Goal: Navigation & Orientation: Find specific page/section

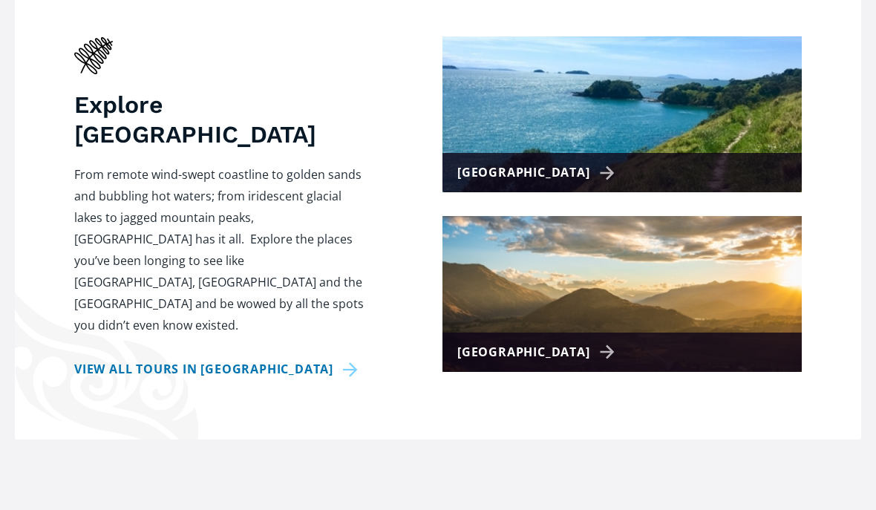
scroll to position [661, 0]
click at [621, 333] on div "[GEOGRAPHIC_DATA]" at bounding box center [621, 352] width 359 height 39
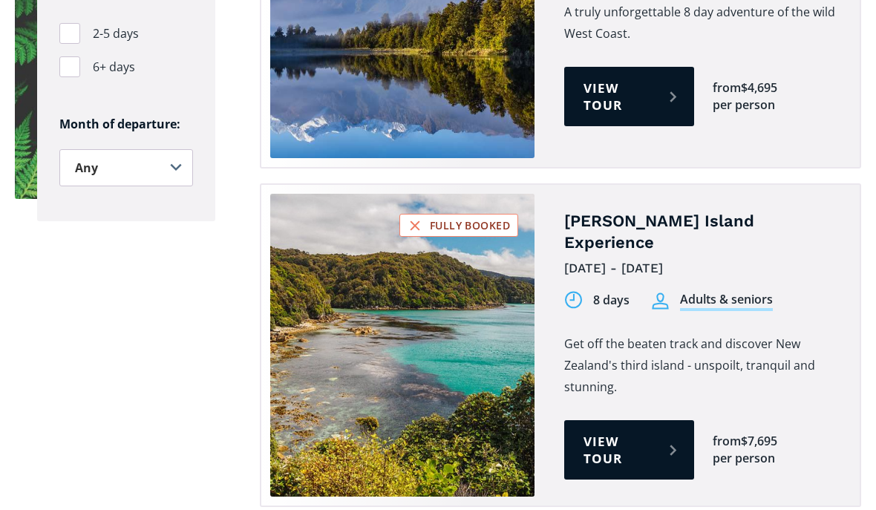
scroll to position [1214, 0]
click at [612, 420] on link "View tour" at bounding box center [629, 449] width 130 height 59
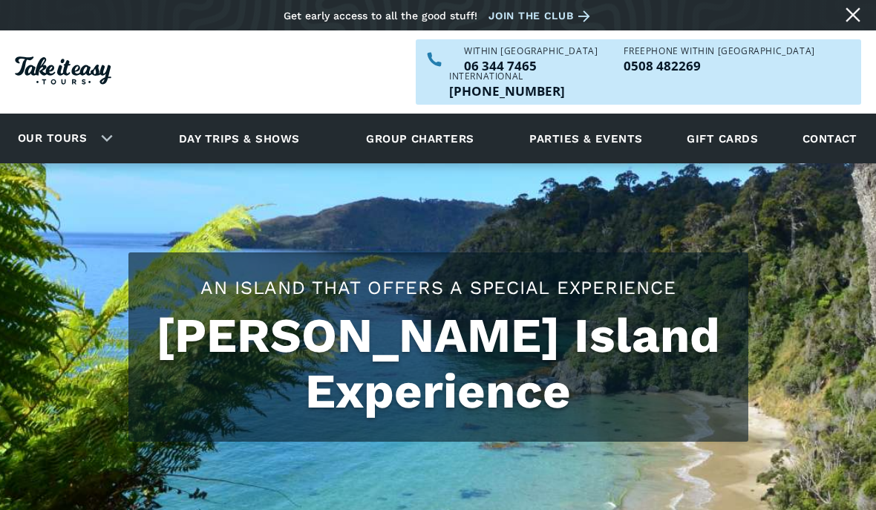
click at [272, 122] on link "Day trips & shows" at bounding box center [239, 138] width 158 height 41
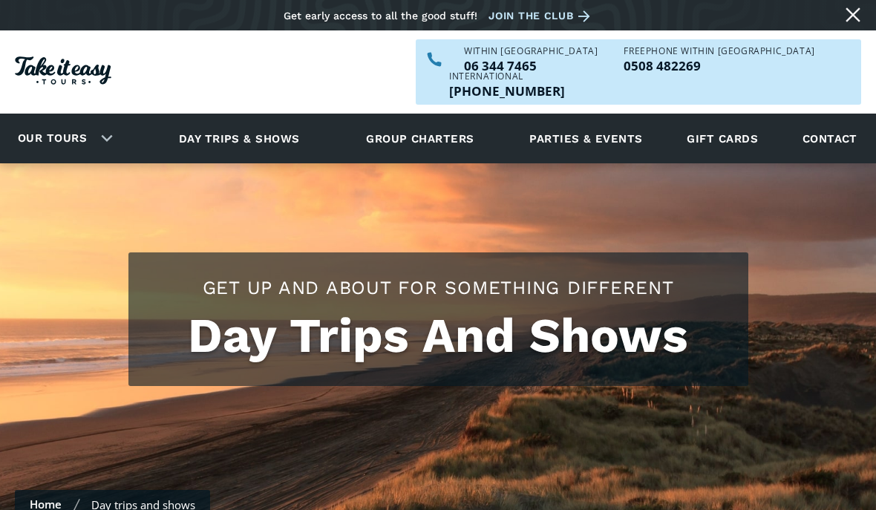
click at [825, 118] on link "Contact" at bounding box center [830, 138] width 70 height 41
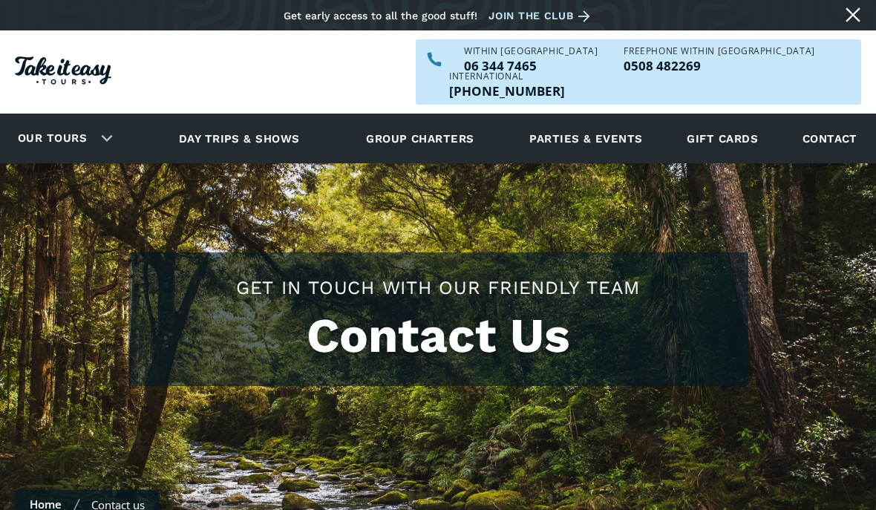
click at [284, 118] on link "Day trips & shows" at bounding box center [239, 138] width 158 height 41
click at [54, 497] on link "Home" at bounding box center [46, 504] width 32 height 15
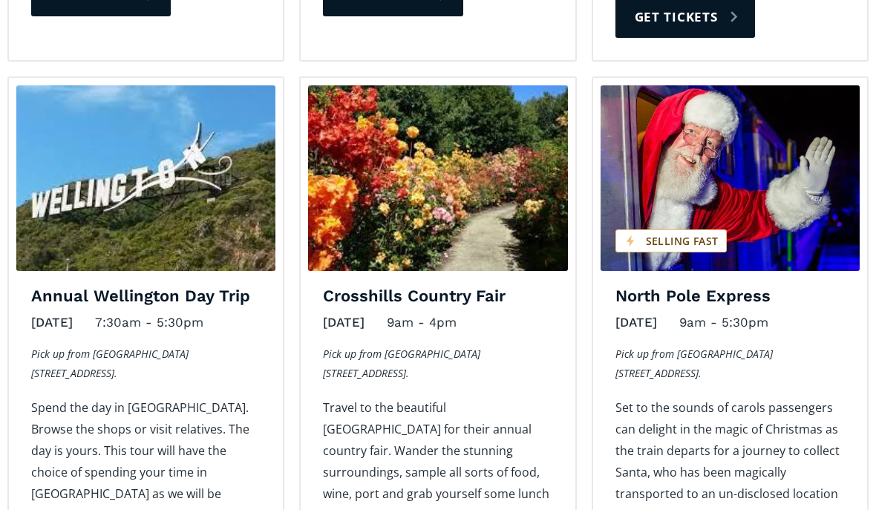
scroll to position [1698, 0]
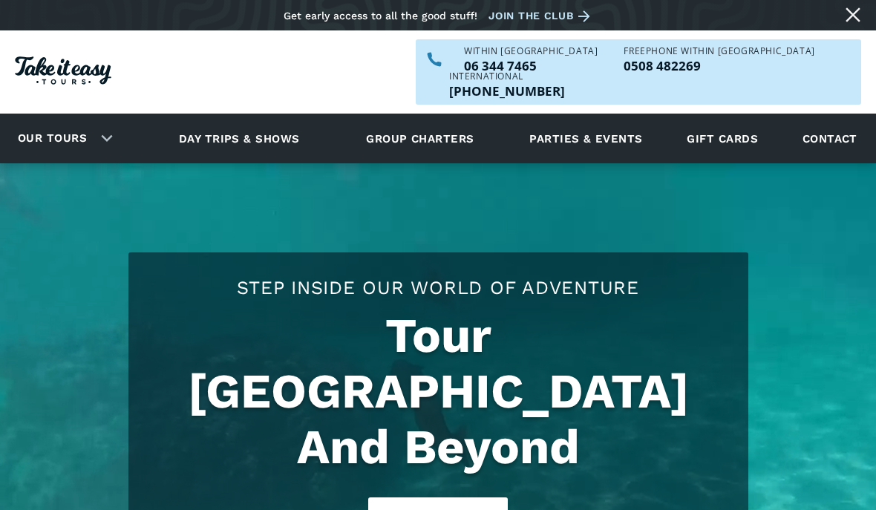
click at [858, 14] on link "Close message" at bounding box center [853, 15] width 24 height 24
